Goal: Contribute content

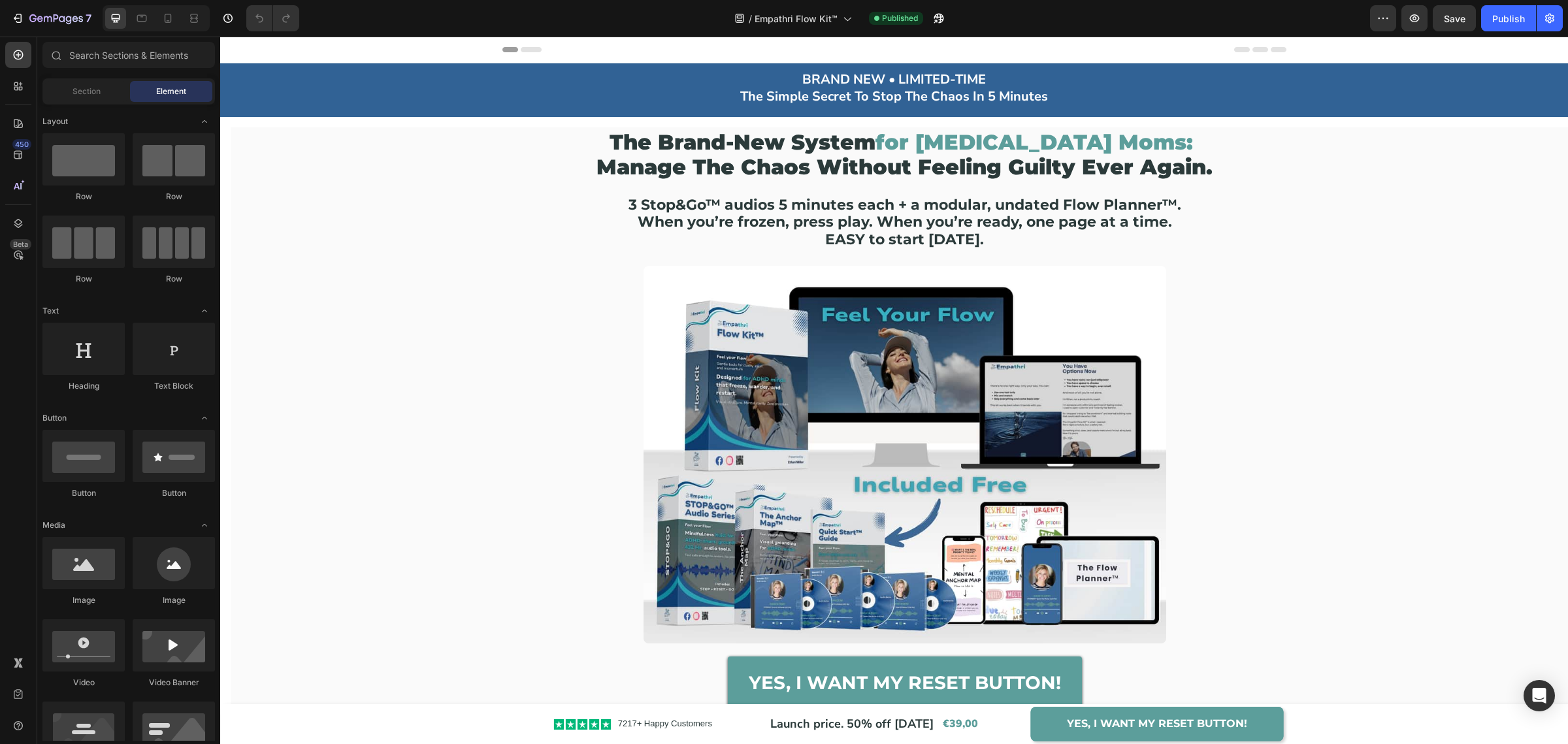
click at [830, 419] on img at bounding box center [905, 454] width 522 height 378
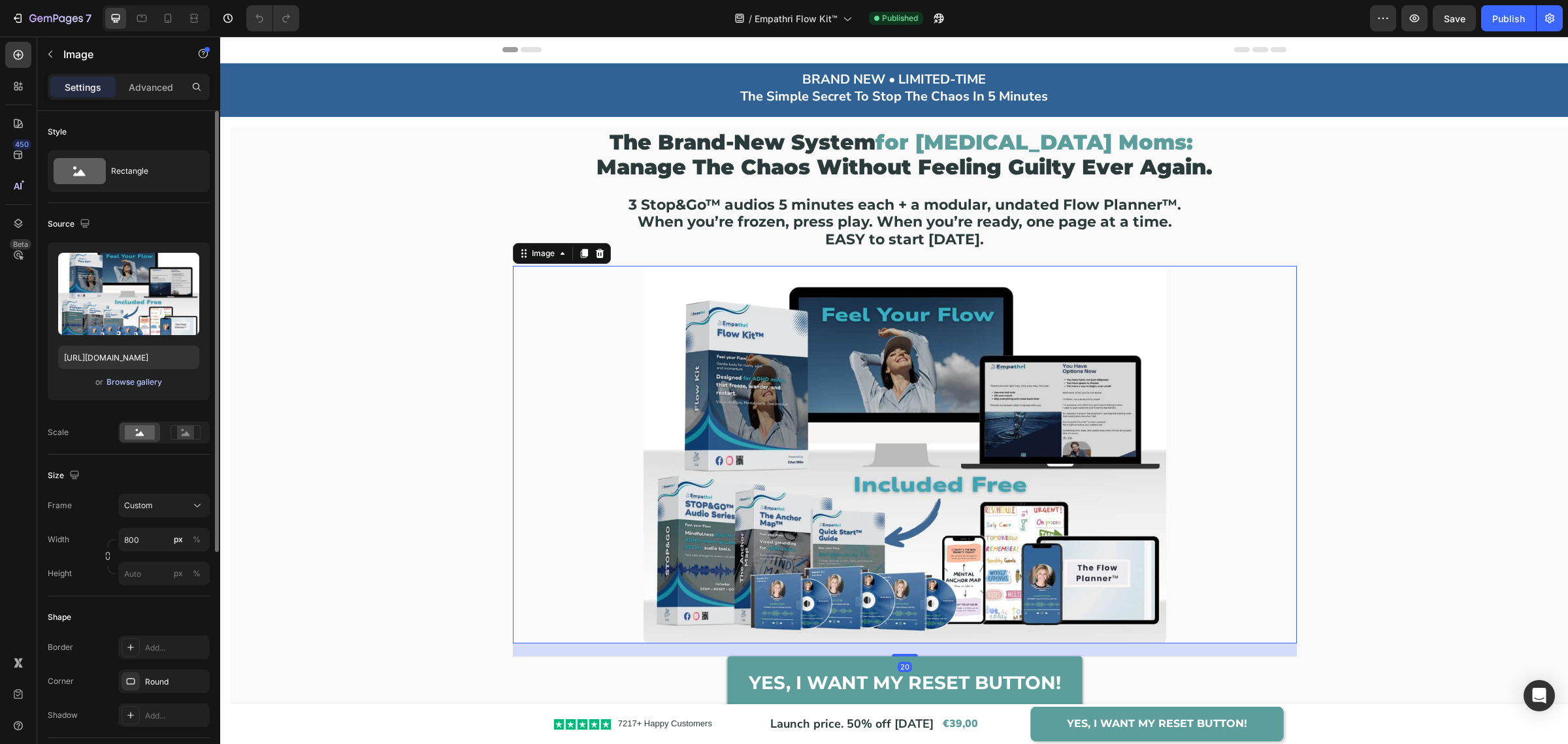
click at [140, 383] on div "Browse gallery" at bounding box center [134, 381] width 55 height 12
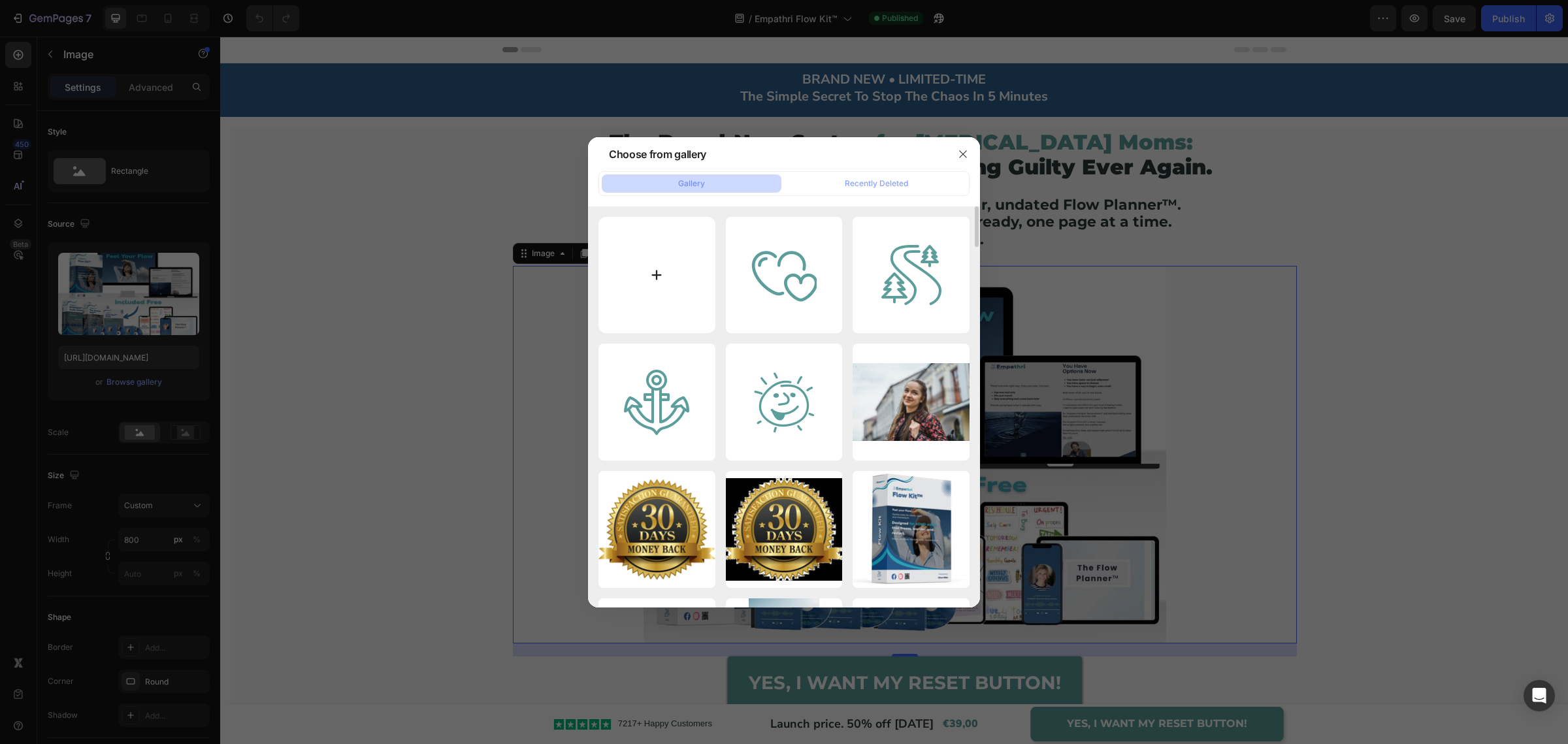
click at [669, 295] on input "file" at bounding box center [656, 274] width 117 height 117
type input "C:\fakepath\[MEDICAL_DATA] MOMS.jpg"
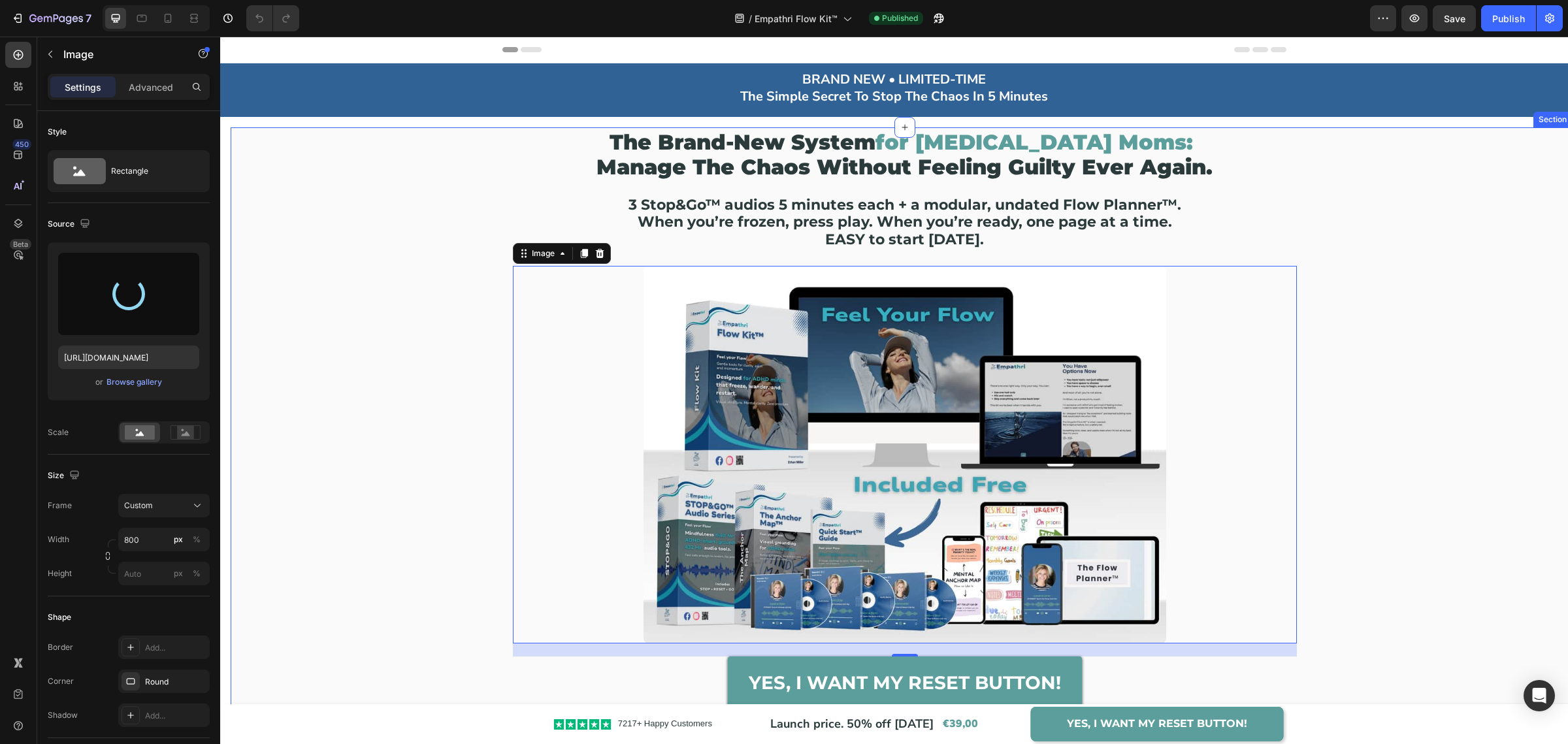
type input "[URL][DOMAIN_NAME]"
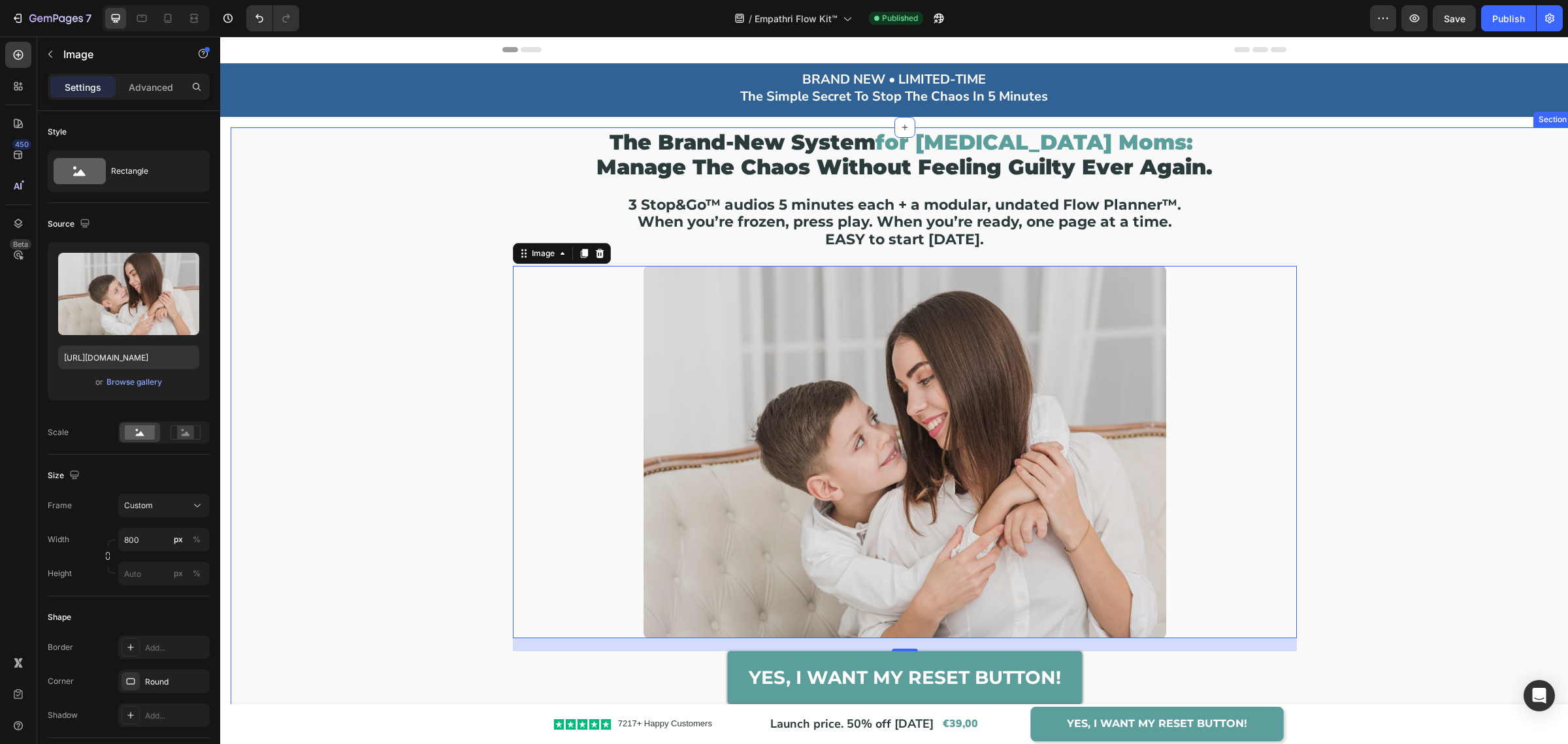
click at [1390, 407] on div "the brand-new system for [MEDICAL_DATA] moms: manage the chaos without feeling …" at bounding box center [904, 437] width 1345 height 619
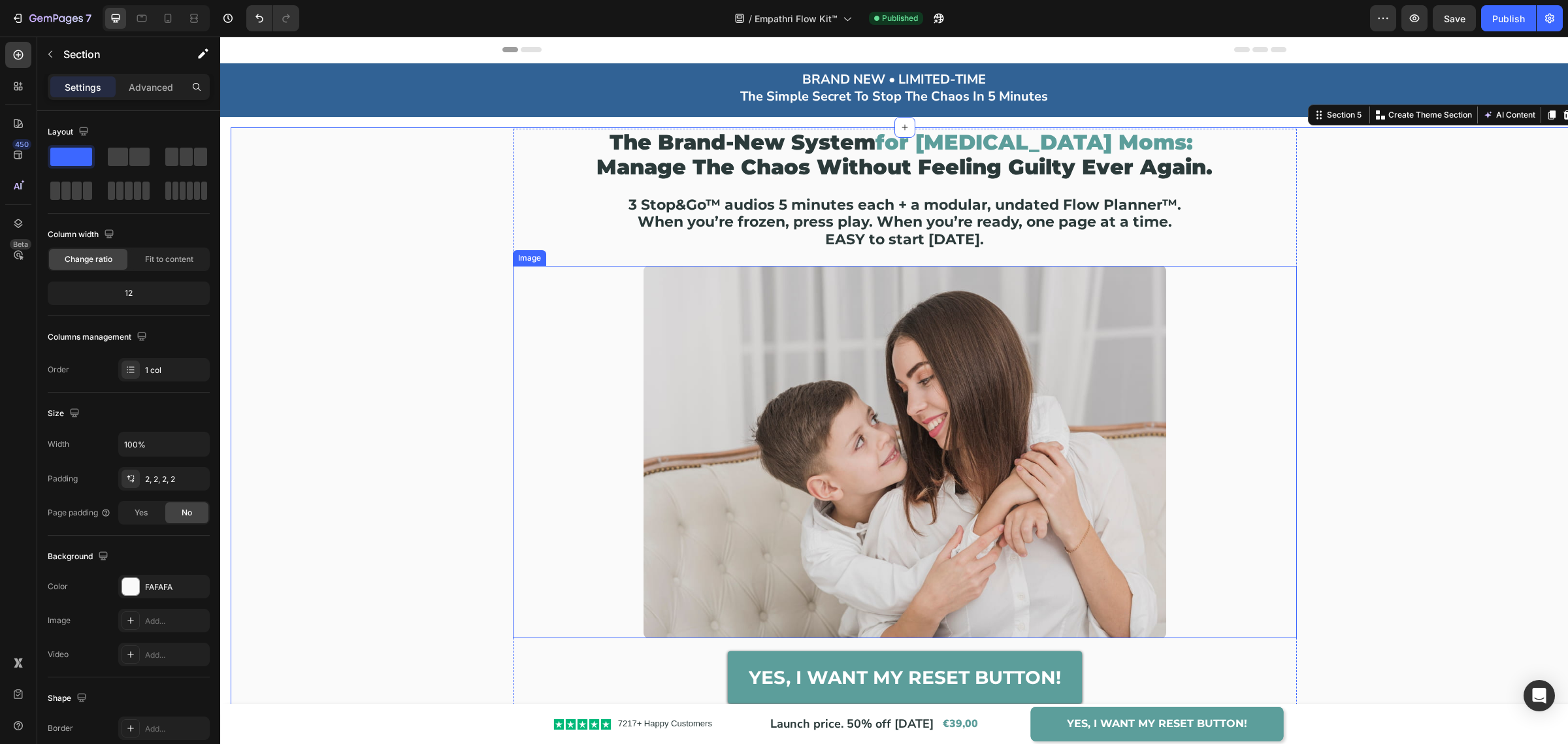
click at [994, 402] on img at bounding box center [905, 452] width 522 height 372
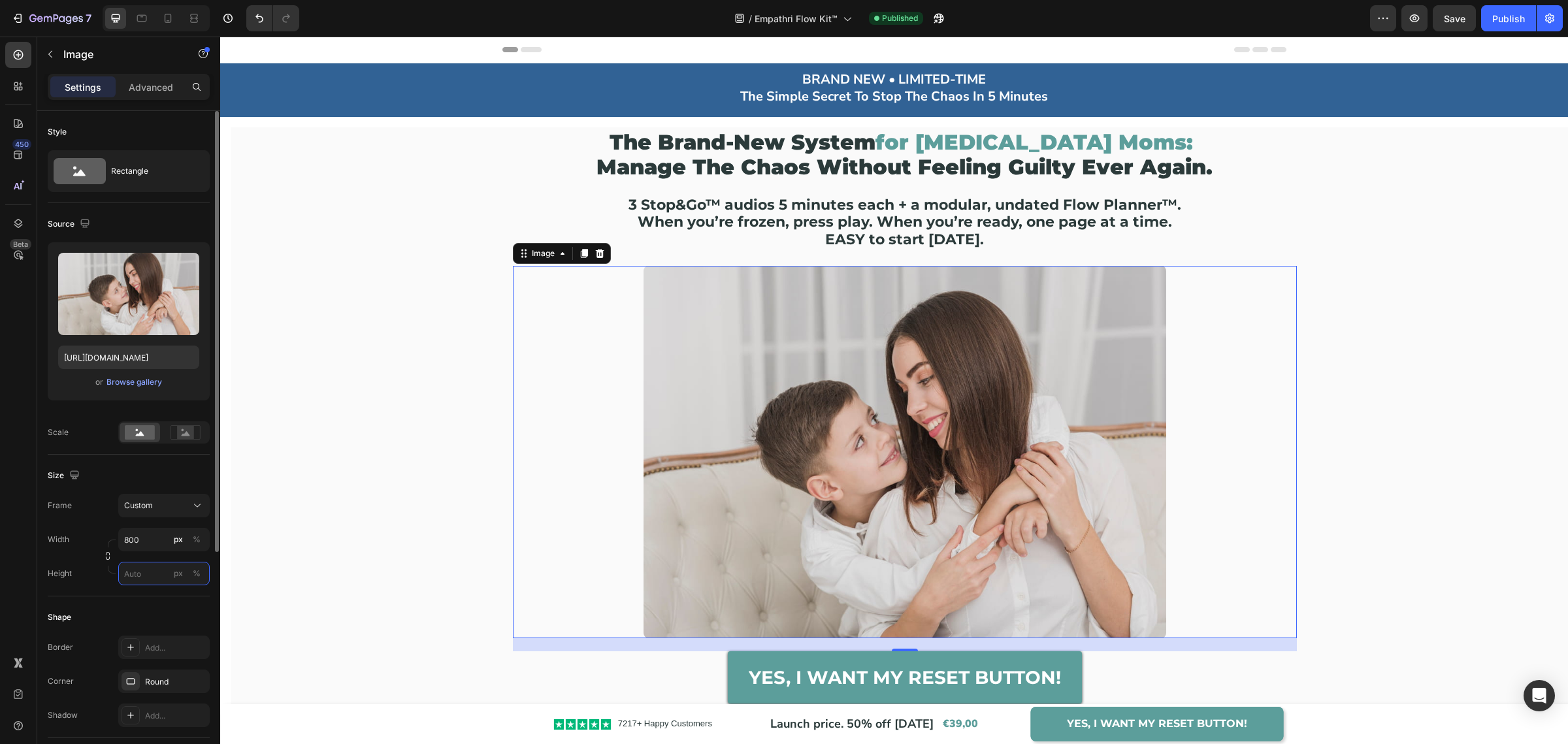
click at [151, 568] on input "px %" at bounding box center [164, 573] width 92 height 23
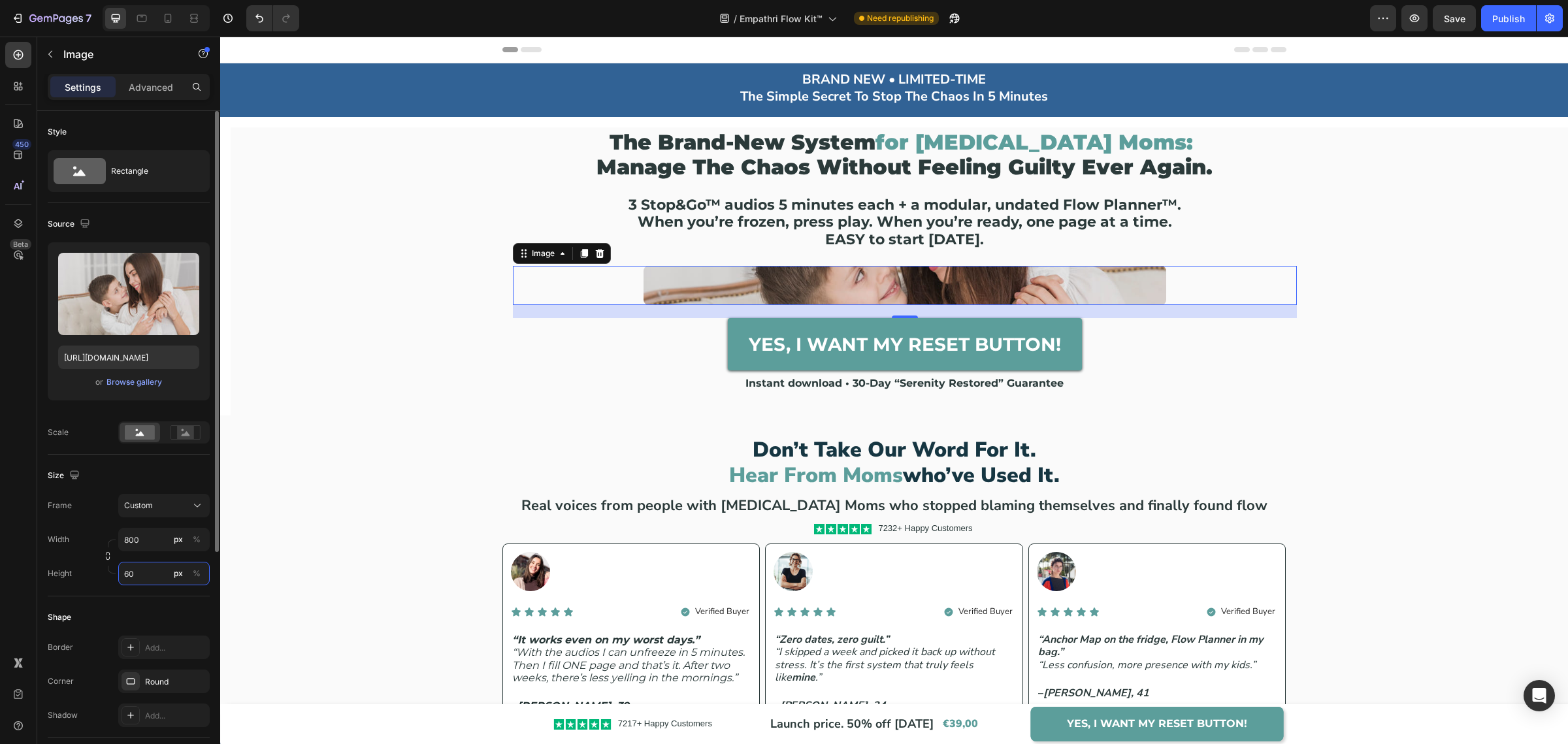
type input "6"
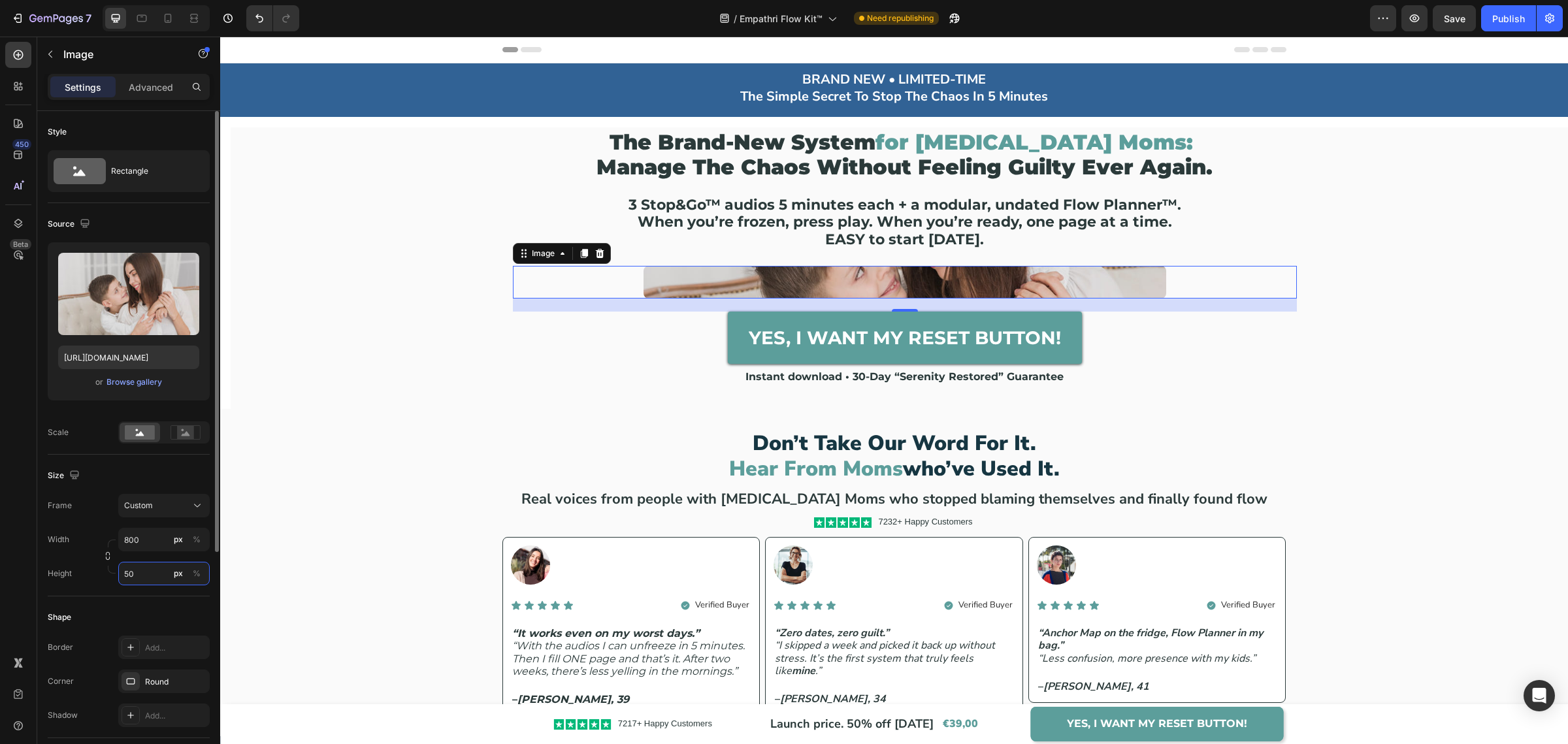
type input "500"
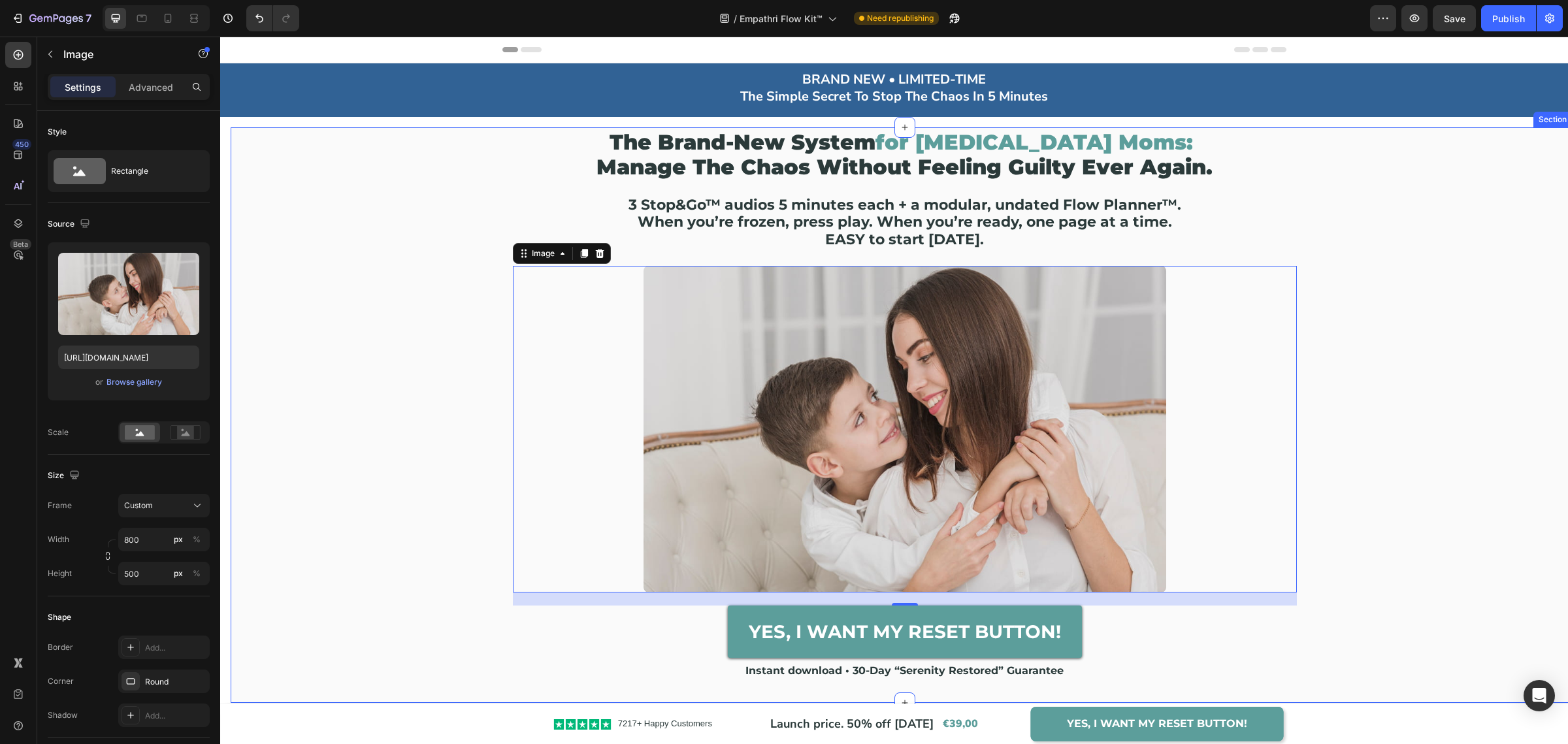
click at [1466, 343] on div "the brand-new system for [MEDICAL_DATA] moms: manage the chaos without feeling …" at bounding box center [904, 414] width 1345 height 573
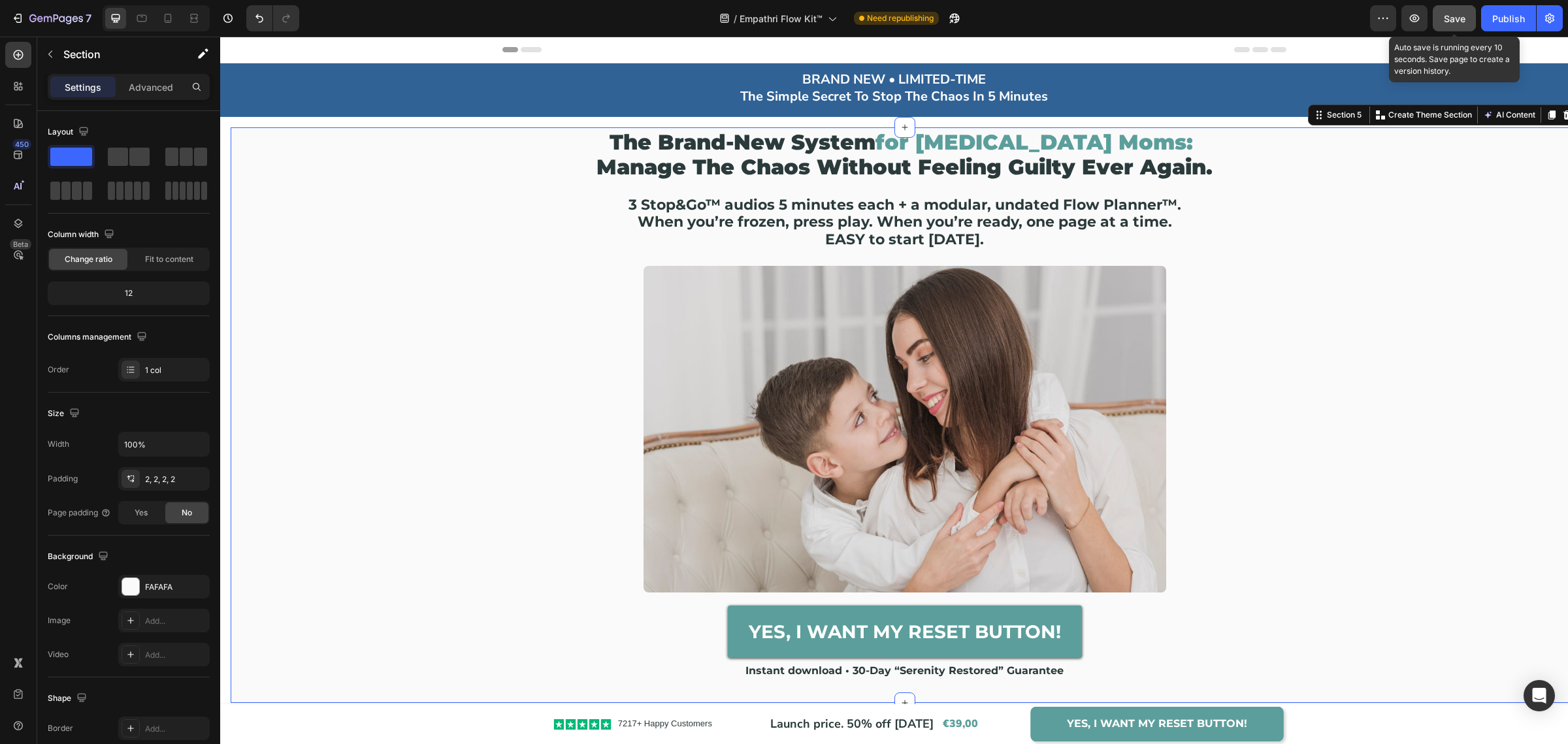
click at [1458, 16] on span "Save" at bounding box center [1454, 19] width 21 height 11
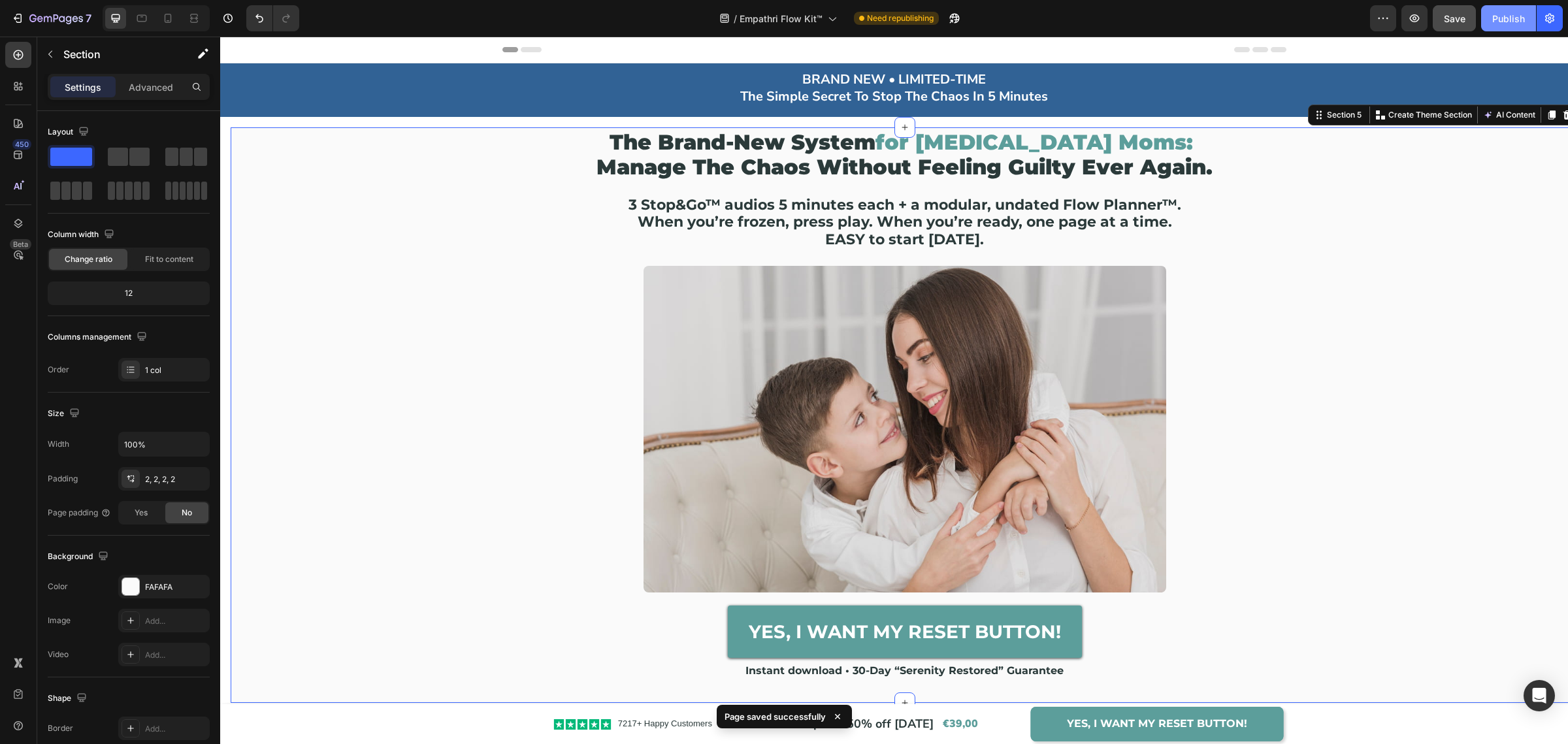
click at [1515, 20] on div "Publish" at bounding box center [1508, 18] width 33 height 13
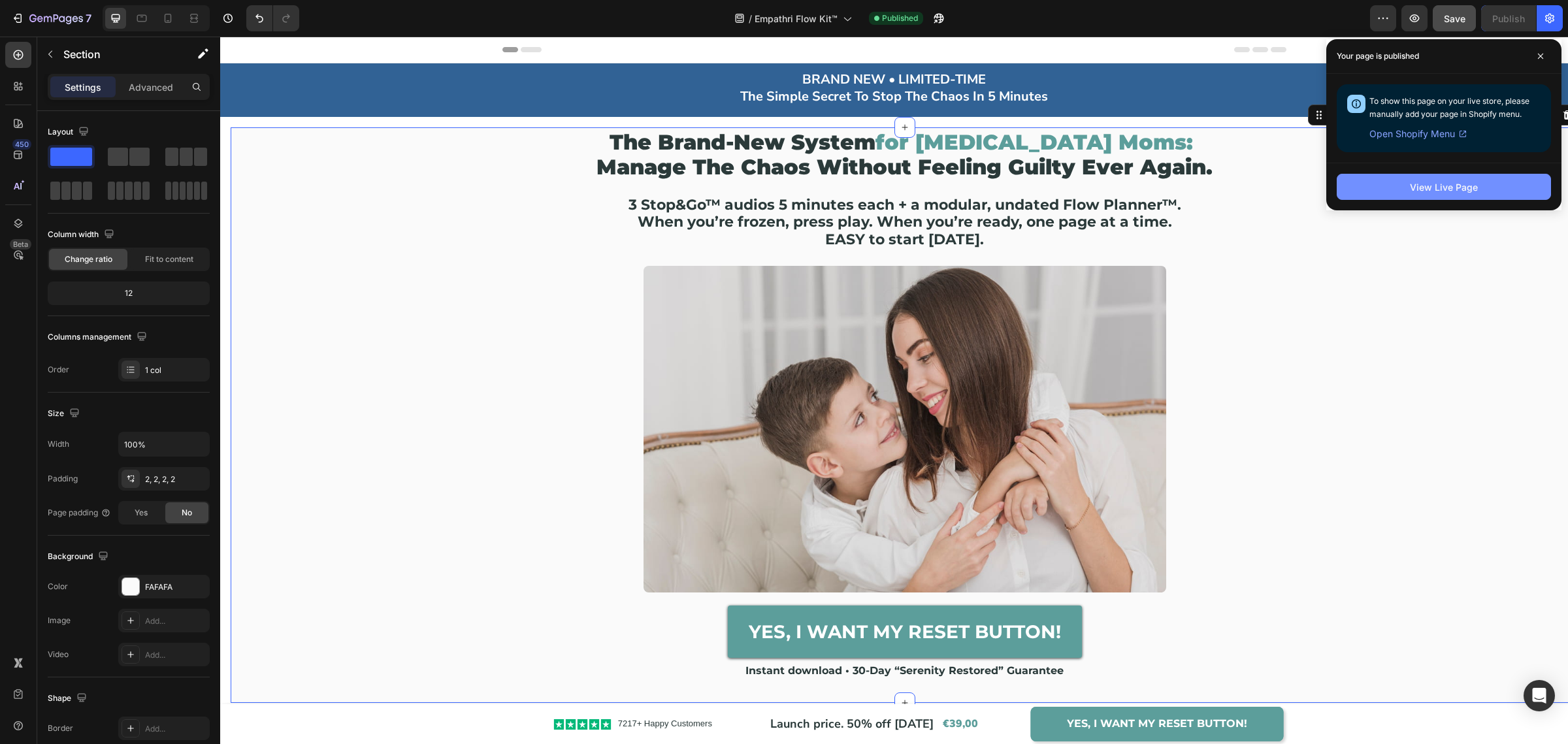
click at [1450, 192] on div "View Live Page" at bounding box center [1443, 186] width 68 height 13
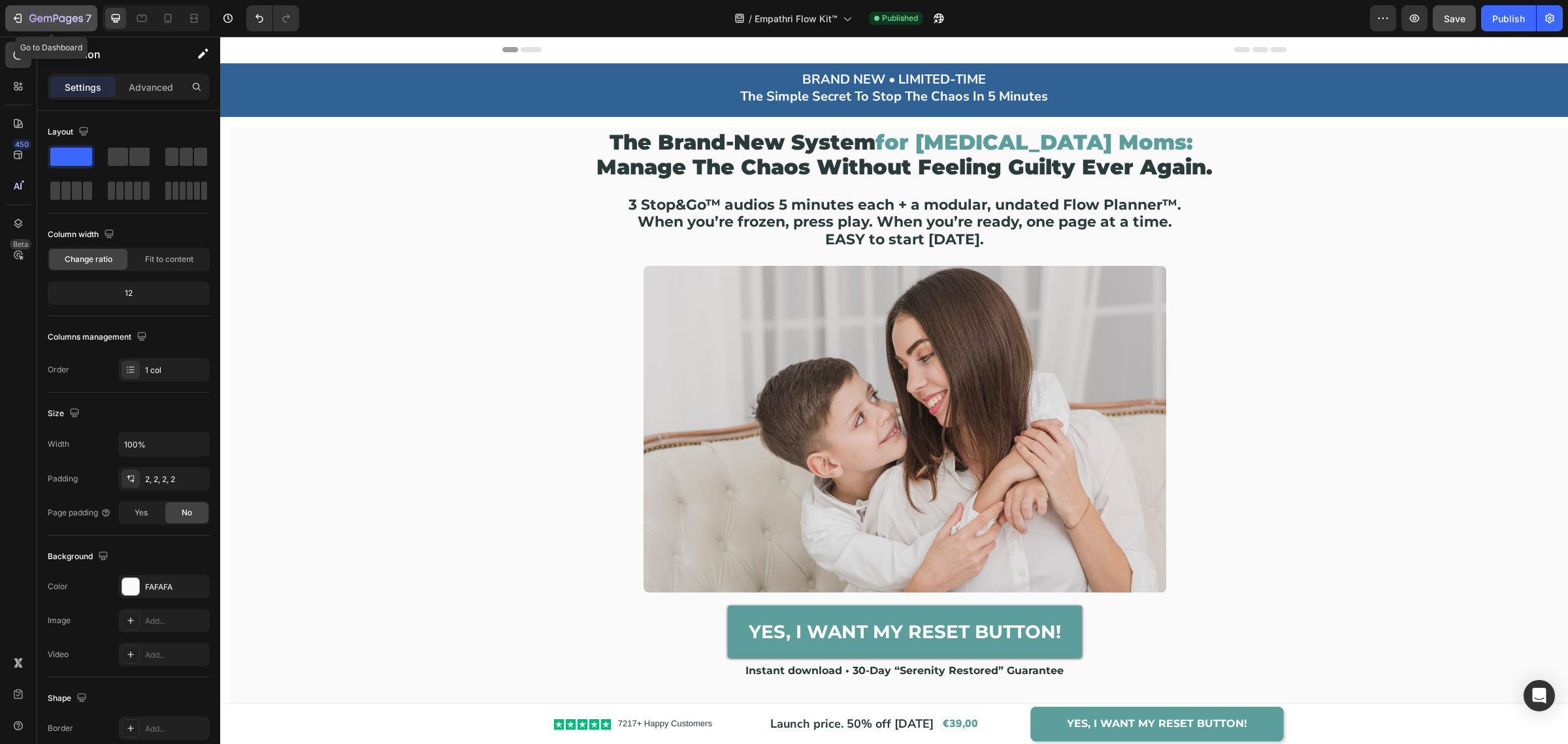
click at [38, 20] on icon "button" at bounding box center [40, 19] width 6 height 6
